Goal: Navigation & Orientation: Find specific page/section

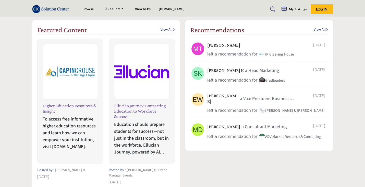
scroll to position [332, 0]
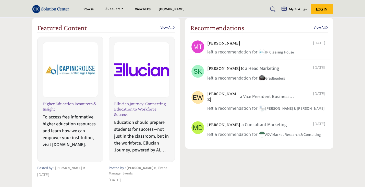
click at [169, 30] on link "View All" at bounding box center [167, 27] width 14 height 5
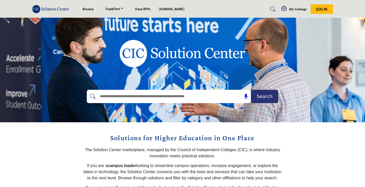
scroll to position [10, 0]
